Goal: Transaction & Acquisition: Subscribe to service/newsletter

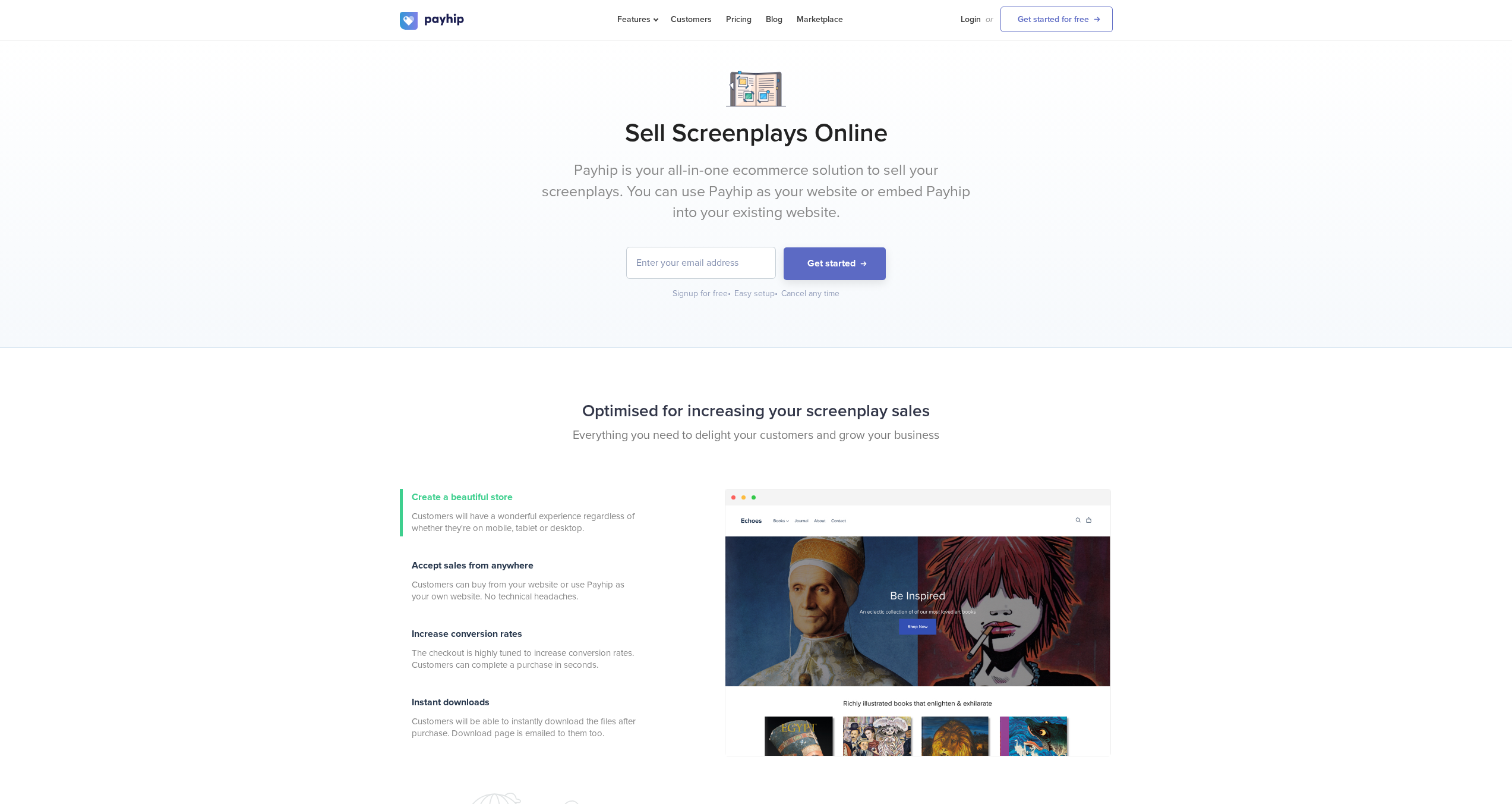
click at [762, 266] on input "email" at bounding box center [701, 262] width 148 height 31
click at [512, 303] on div "Sell Screenplays Online Payhip is your all-in-one ecommerce solution to sell yo…" at bounding box center [756, 194] width 1512 height 306
drag, startPoint x: 411, startPoint y: 361, endPoint x: 401, endPoint y: 355, distance: 11.7
click at [401, 355] on div "Optimised for increasing your screenplay sales Everything you need to delight y…" at bounding box center [756, 579] width 1512 height 462
click at [394, 353] on div "Optimised for increasing your screenplay sales Everything you need to delight y…" at bounding box center [756, 579] width 1512 height 462
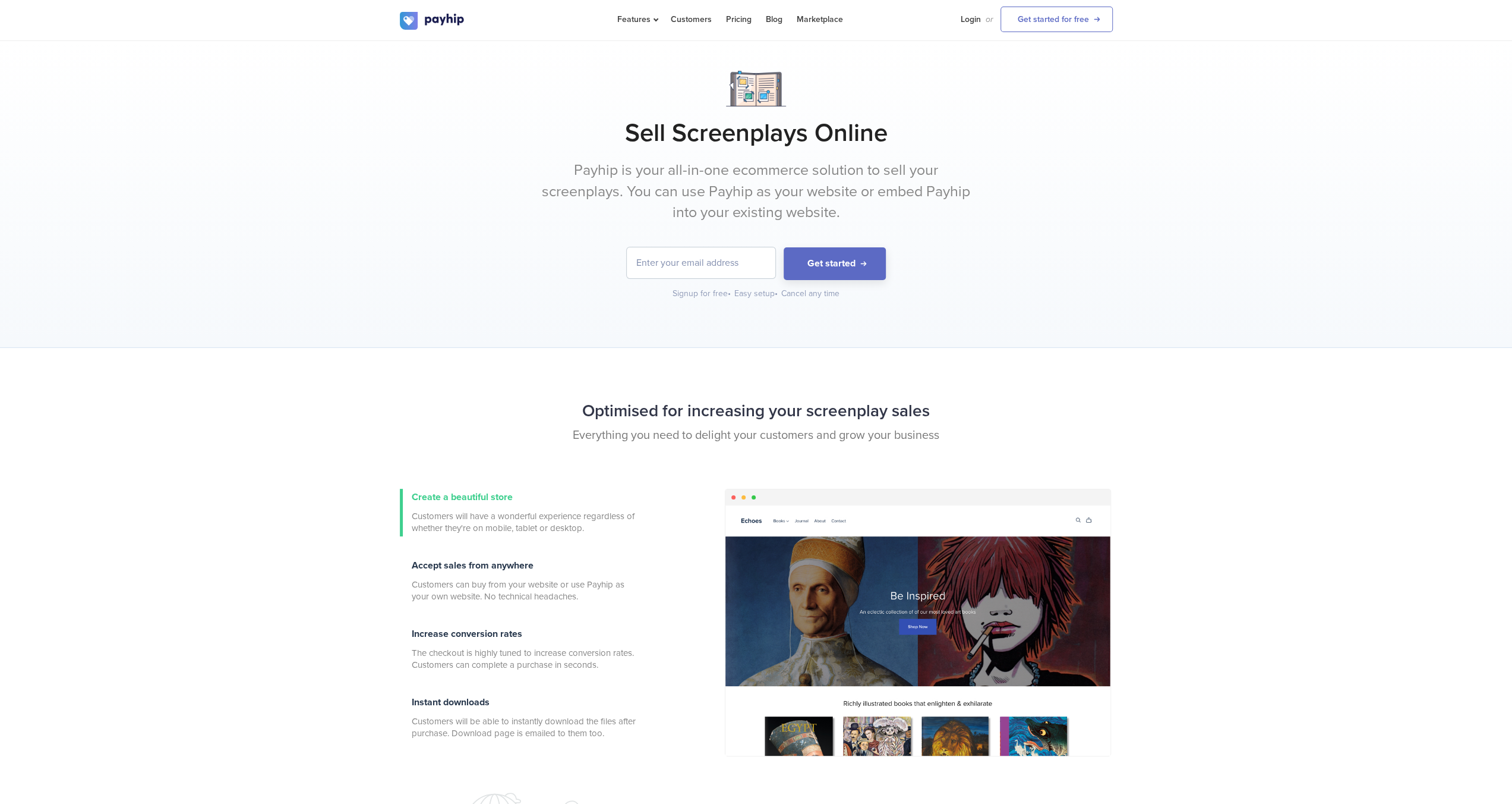
click at [406, 353] on div "Optimised for increasing your screenplay sales Everything you need to delight y…" at bounding box center [756, 579] width 1512 height 462
click at [410, 353] on div "Optimised for increasing your screenplay sales Everything you need to delight y…" at bounding box center [756, 579] width 1512 height 462
click at [415, 353] on div "Optimised for increasing your screenplay sales Everything you need to delight y…" at bounding box center [756, 579] width 1512 height 462
click at [415, 354] on div "Optimised for increasing your screenplay sales Everything you need to delight y…" at bounding box center [756, 579] width 1512 height 462
click at [418, 354] on div "Optimised for increasing your screenplay sales Everything you need to delight y…" at bounding box center [756, 579] width 1512 height 462
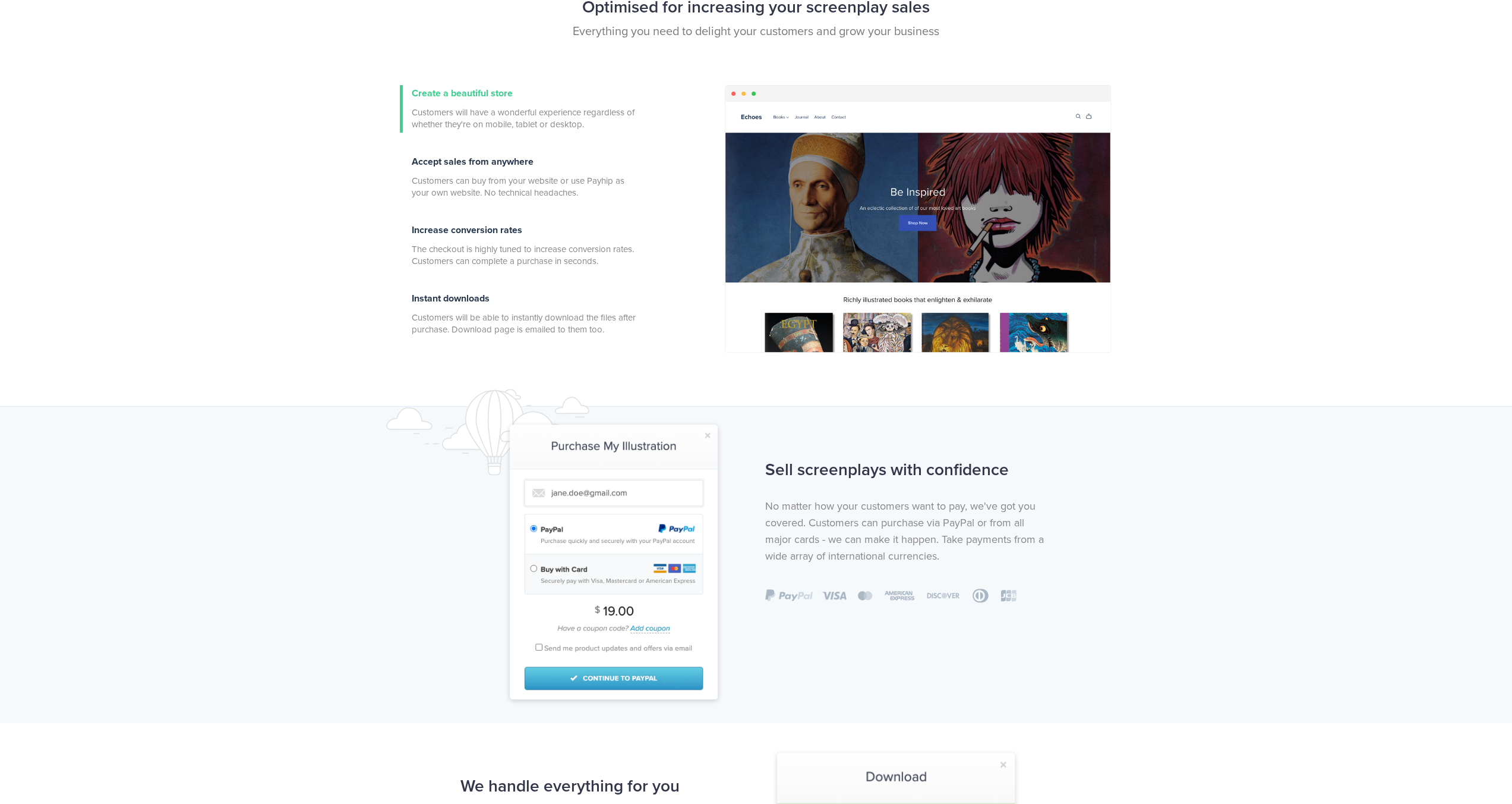
scroll to position [475, 0]
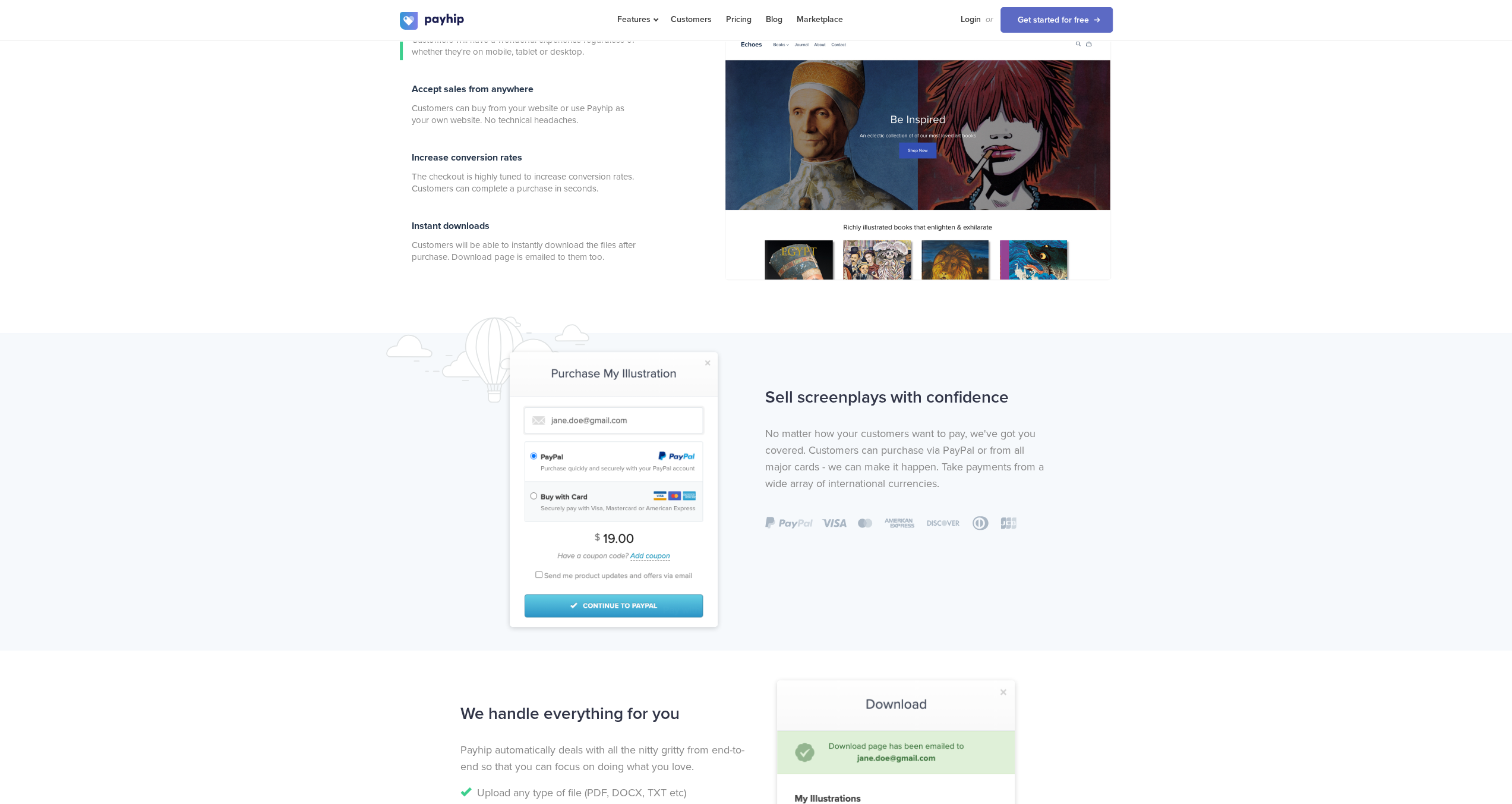
drag, startPoint x: 424, startPoint y: 358, endPoint x: 391, endPoint y: 358, distance: 33.0
click at [399, 345] on img at bounding box center [505, 359] width 238 height 86
drag, startPoint x: 383, startPoint y: 367, endPoint x: 352, endPoint y: 346, distance: 37.4
click at [352, 346] on div "Sell screenplays with confidence No matter how your customers want to pay, we'v…" at bounding box center [756, 492] width 1512 height 316
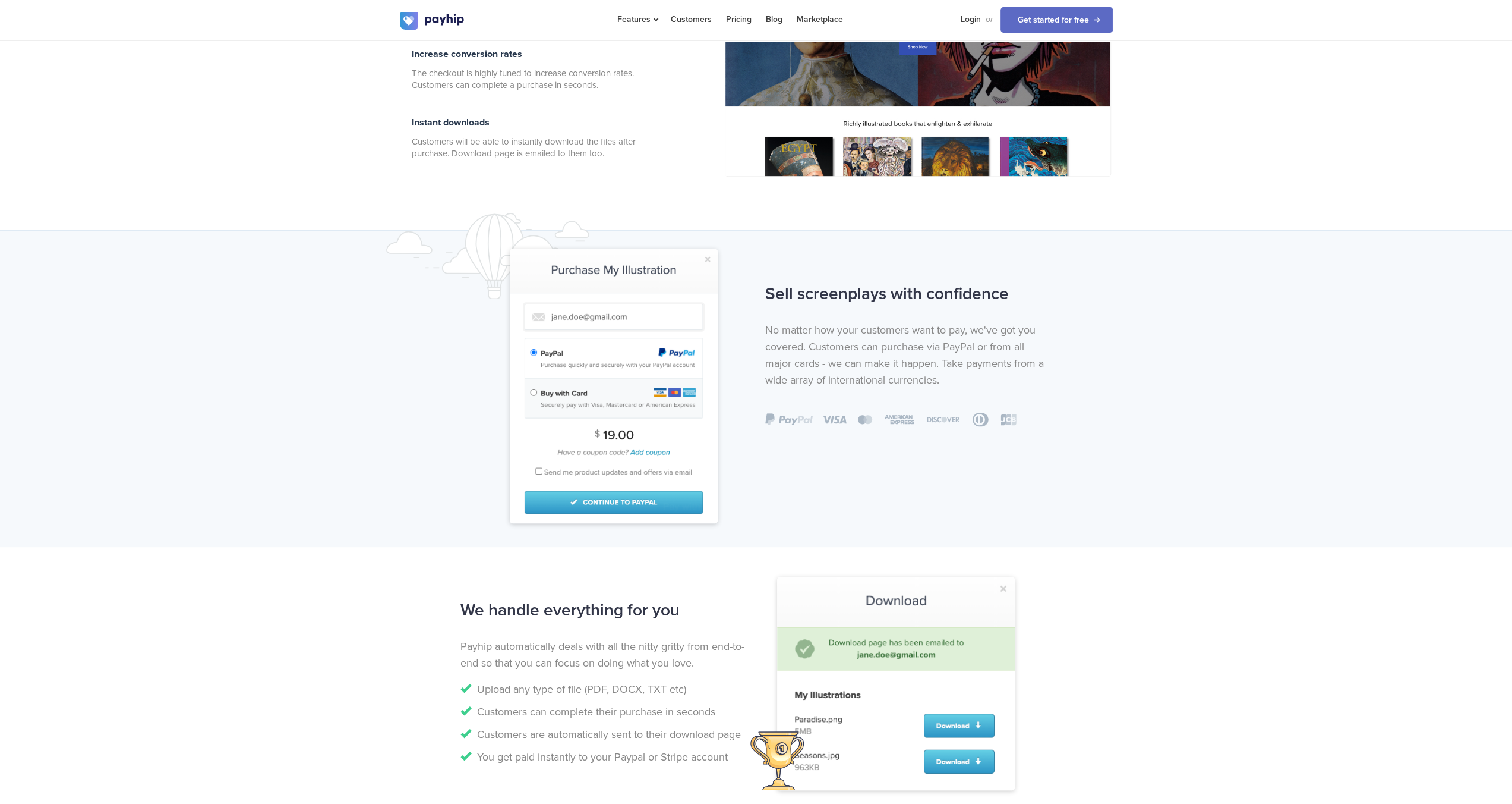
scroll to position [832, 0]
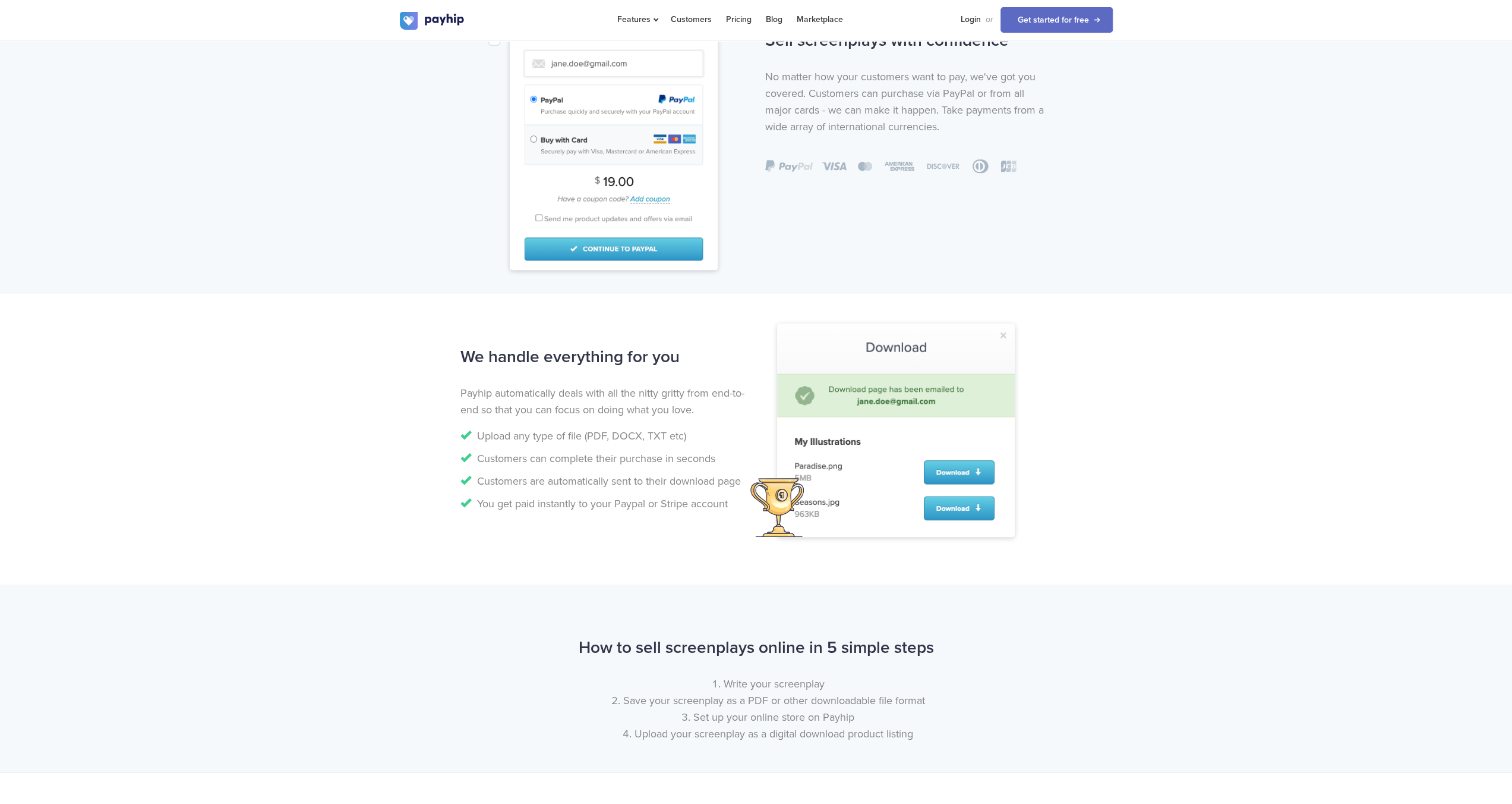
drag, startPoint x: 338, startPoint y: 358, endPoint x: 269, endPoint y: 314, distance: 81.8
click at [269, 314] on div "We handle everything for you Payhip automatically deals with all the nitty grit…" at bounding box center [756, 439] width 1512 height 291
drag, startPoint x: 586, startPoint y: 437, endPoint x: 514, endPoint y: 422, distance: 73.5
click at [525, 423] on div "We handle everything for you Payhip automatically deals with all the nitty grit…" at bounding box center [604, 429] width 304 height 177
click at [344, 413] on div "We handle everything for you Payhip automatically deals with all the nitty grit…" at bounding box center [756, 439] width 1512 height 291
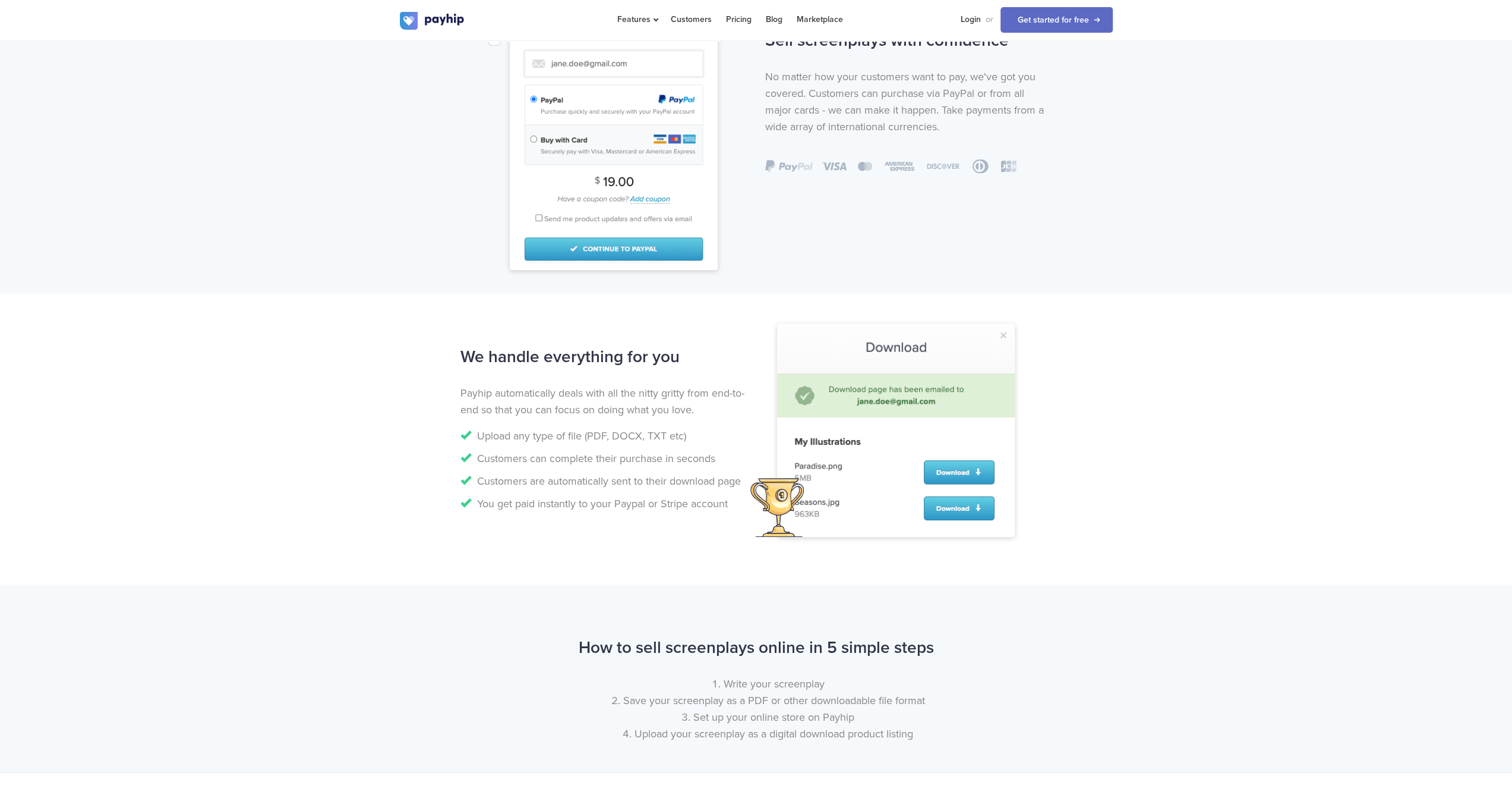
drag, startPoint x: 168, startPoint y: 369, endPoint x: 170, endPoint y: 332, distance: 37.1
click at [170, 332] on div "We handle everything for you Payhip automatically deals with all the nitty grit…" at bounding box center [756, 439] width 1512 height 291
drag, startPoint x: 195, startPoint y: 336, endPoint x: 202, endPoint y: 274, distance: 62.4
click at [202, 274] on div "Sell screenplays with confidence No matter how your customers want to pay, we'v…" at bounding box center [756, 136] width 1512 height 316
drag, startPoint x: 201, startPoint y: 263, endPoint x: 174, endPoint y: 280, distance: 31.9
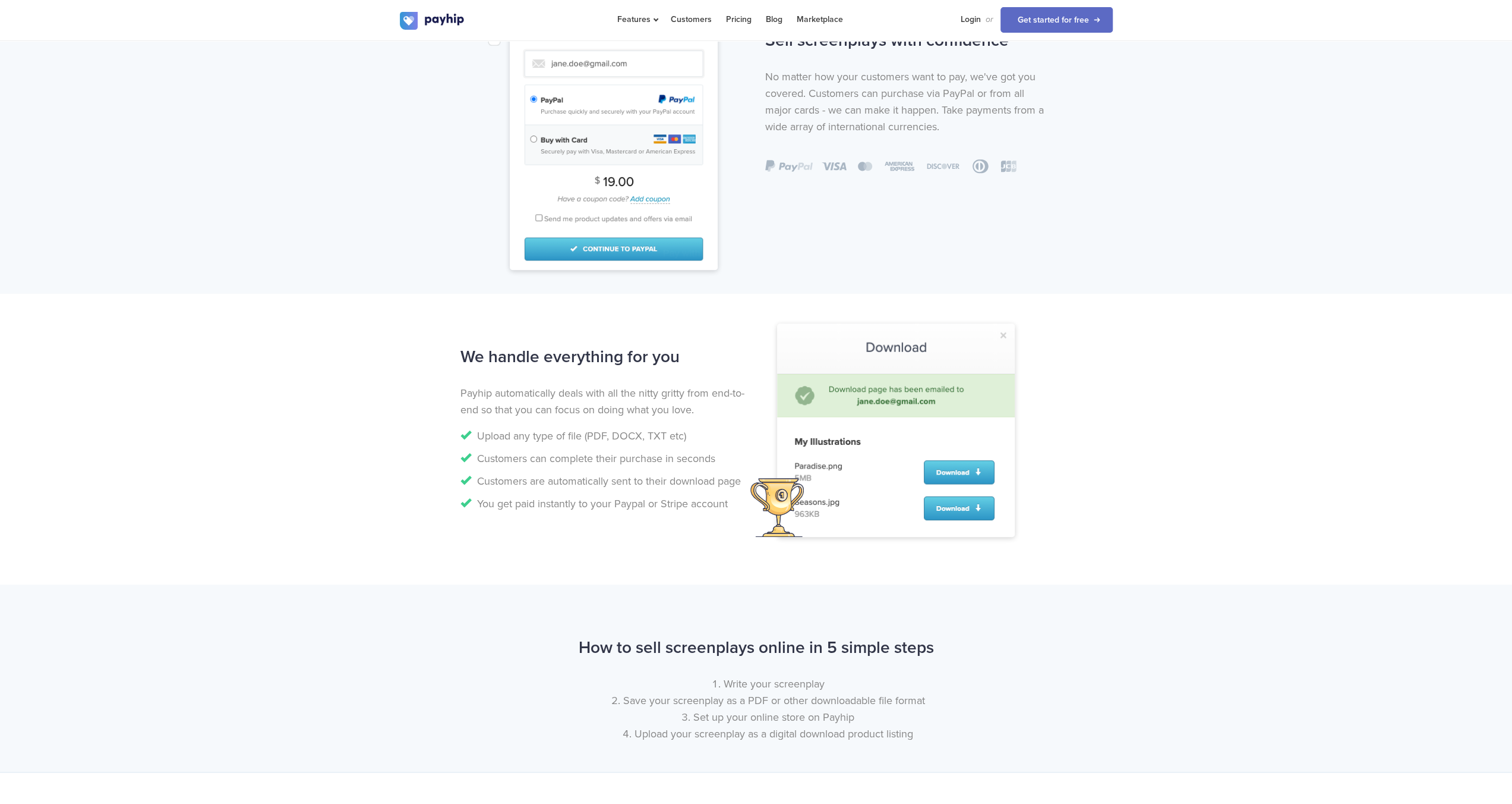
click at [174, 276] on div "Sell screenplays with confidence No matter how your customers want to pay, we'v…" at bounding box center [756, 136] width 1512 height 316
drag, startPoint x: 170, startPoint y: 296, endPoint x: 178, endPoint y: 292, distance: 8.9
click at [165, 294] on div "We handle everything for you Payhip automatically deals with all the nitty grit…" at bounding box center [756, 439] width 1512 height 291
click at [176, 296] on div "We handle everything for you Payhip automatically deals with all the nitty grit…" at bounding box center [756, 439] width 1512 height 291
click at [179, 302] on div "We handle everything for you Payhip automatically deals with all the nitty grit…" at bounding box center [756, 439] width 1512 height 291
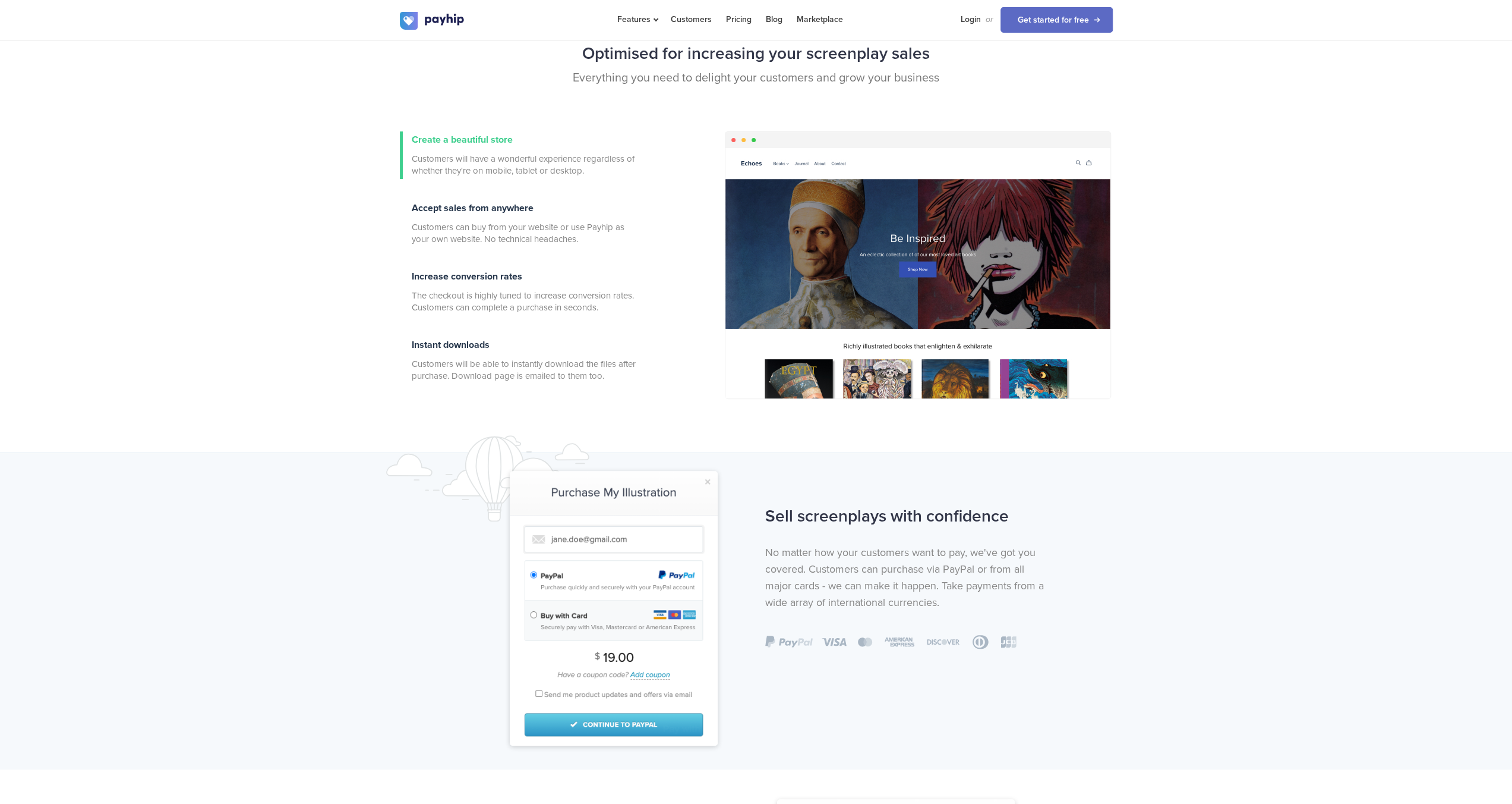
scroll to position [0, 0]
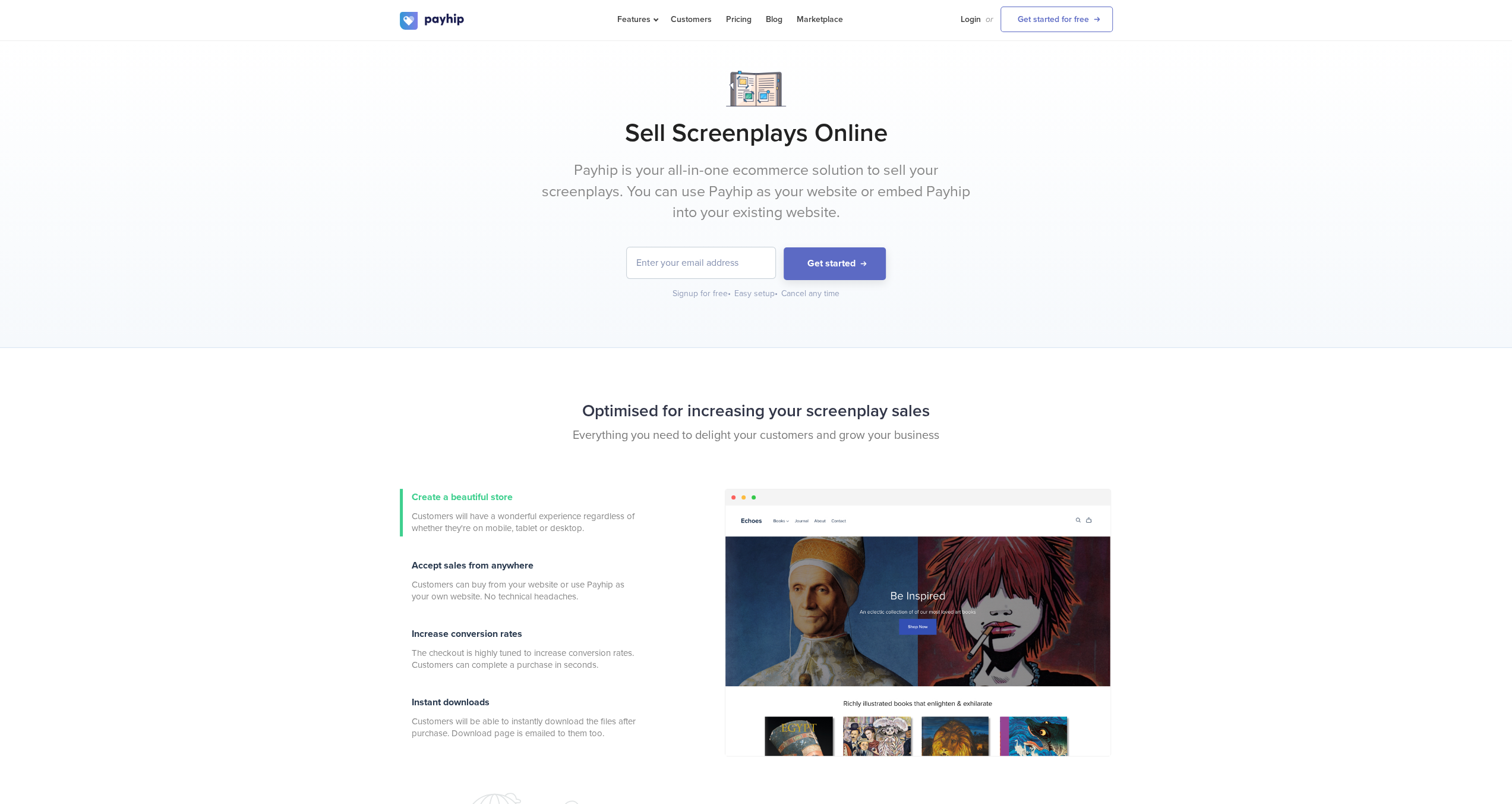
click at [741, 258] on input "email" at bounding box center [701, 262] width 148 height 31
type input "[EMAIL_ADDRESS][DOMAIN_NAME]"
click at [845, 259] on button "Get started" at bounding box center [834, 263] width 102 height 33
